Goal: Transaction & Acquisition: Purchase product/service

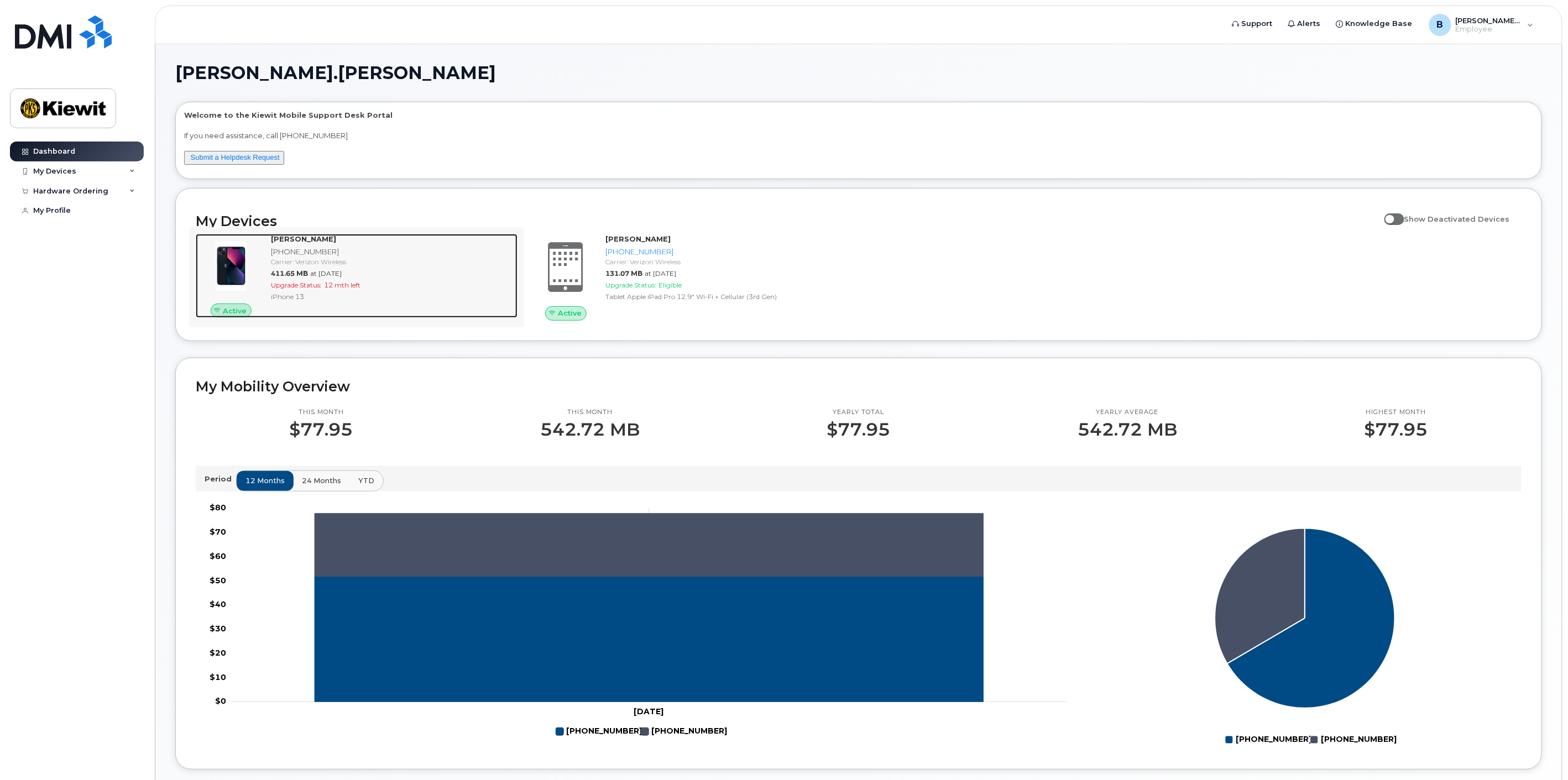
click at [306, 234] on strong "[PERSON_NAME]" at bounding box center [303, 238] width 65 height 9
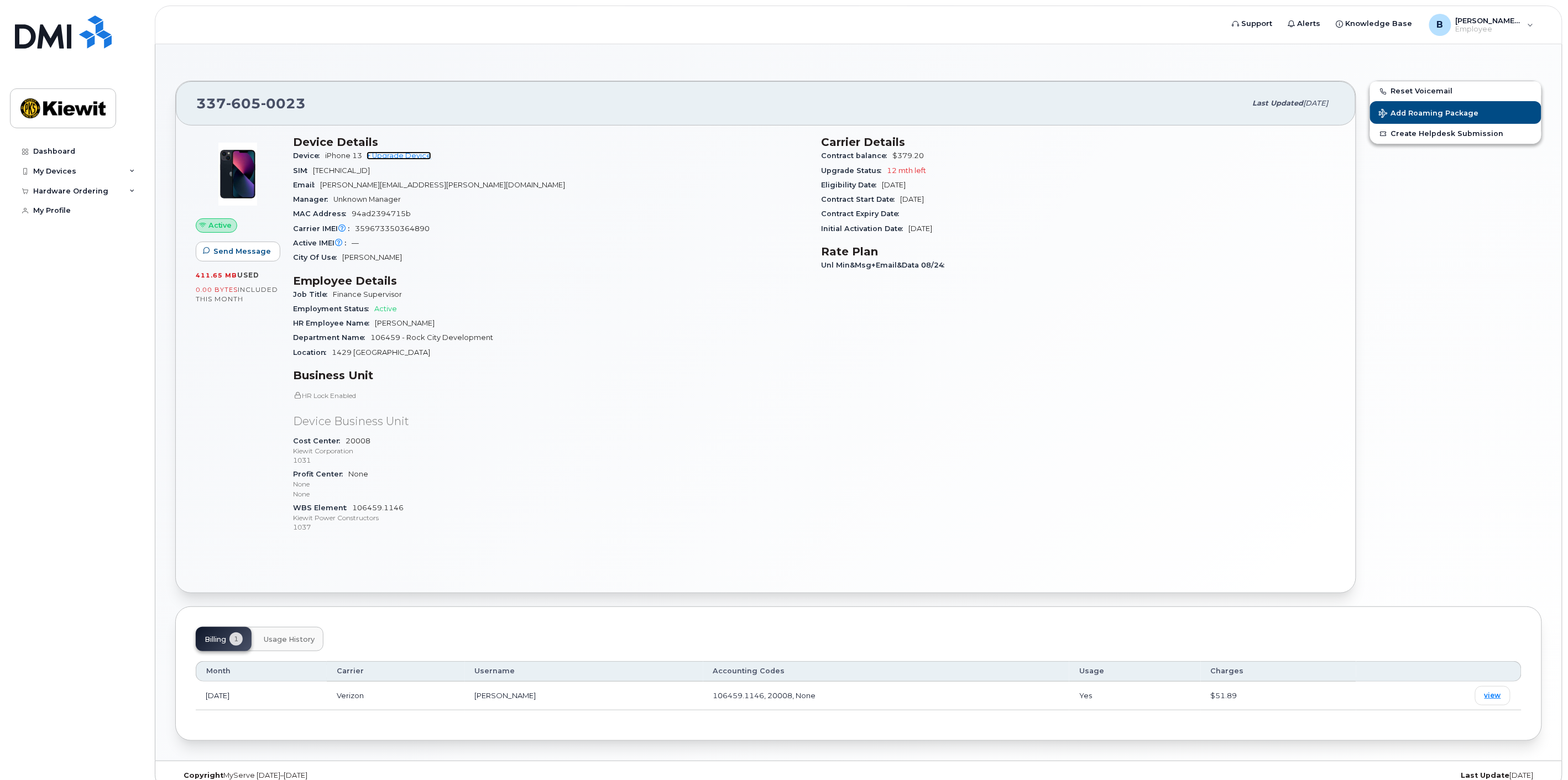
click at [417, 153] on link "+ Upgrade Device" at bounding box center [398, 155] width 65 height 9
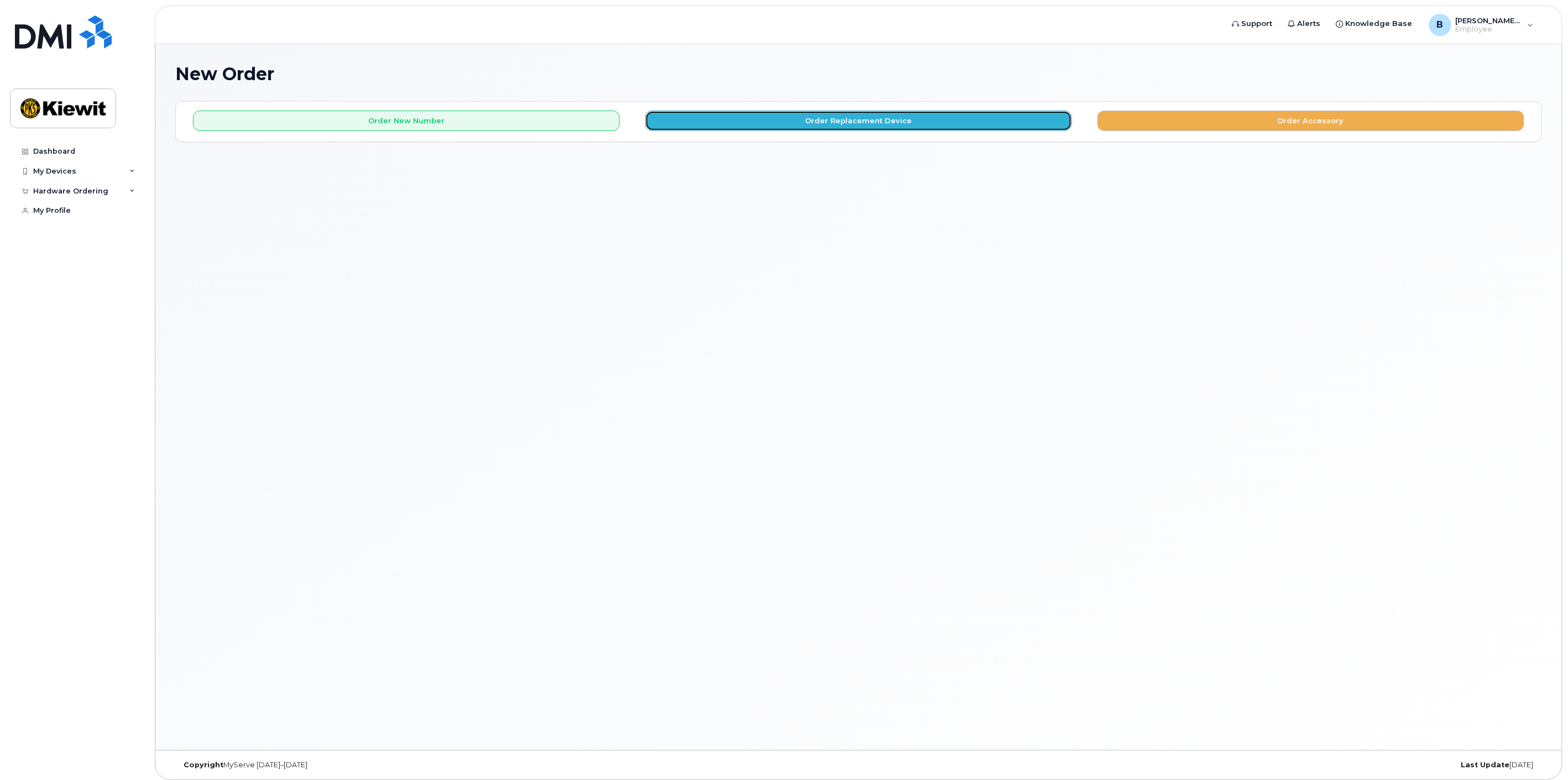
click at [873, 114] on button "Order Replacement Device" at bounding box center [859, 120] width 427 height 20
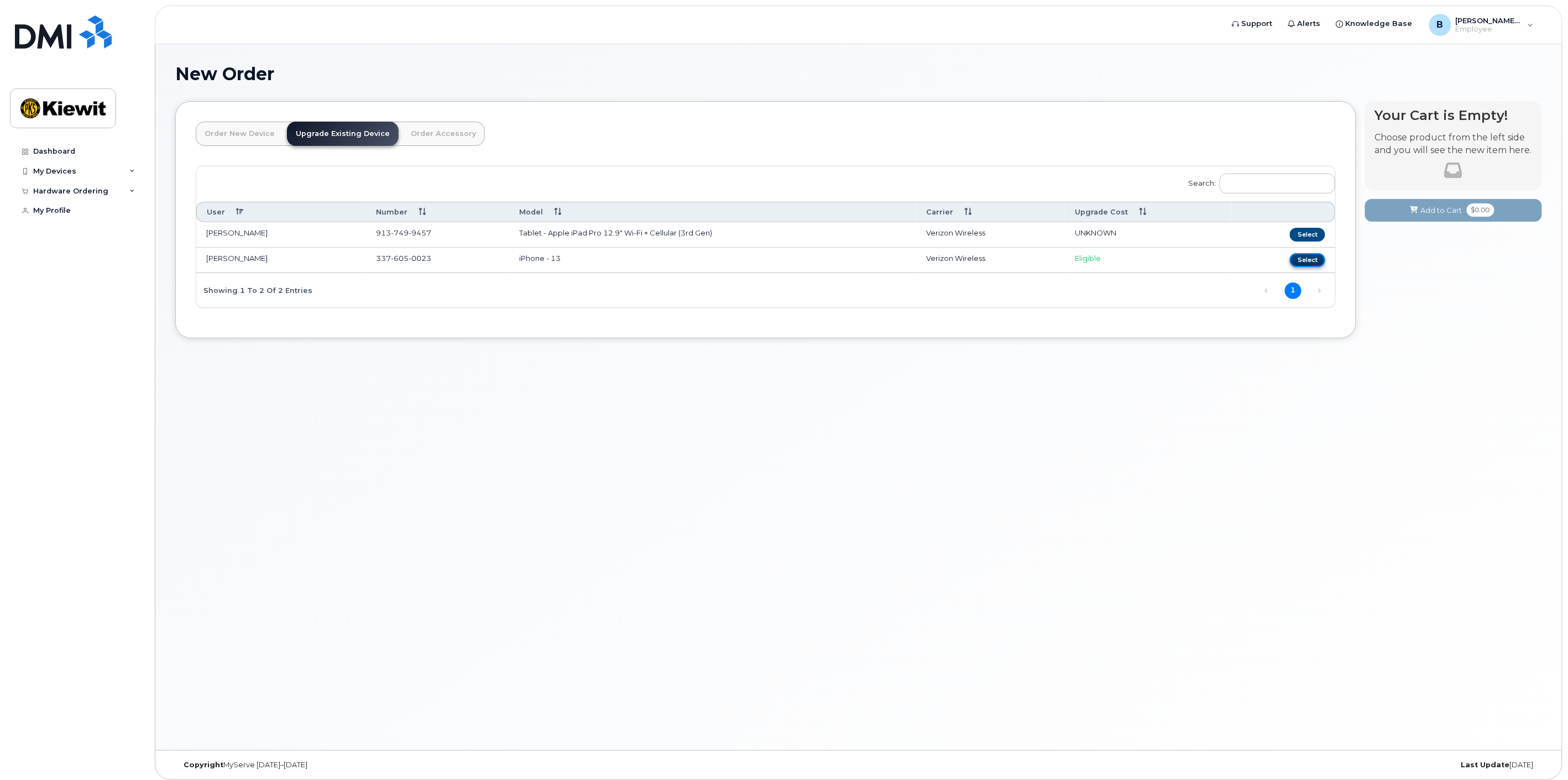
click at [1304, 257] on button "Select" at bounding box center [1307, 260] width 36 height 14
